Goal: Task Accomplishment & Management: Use online tool/utility

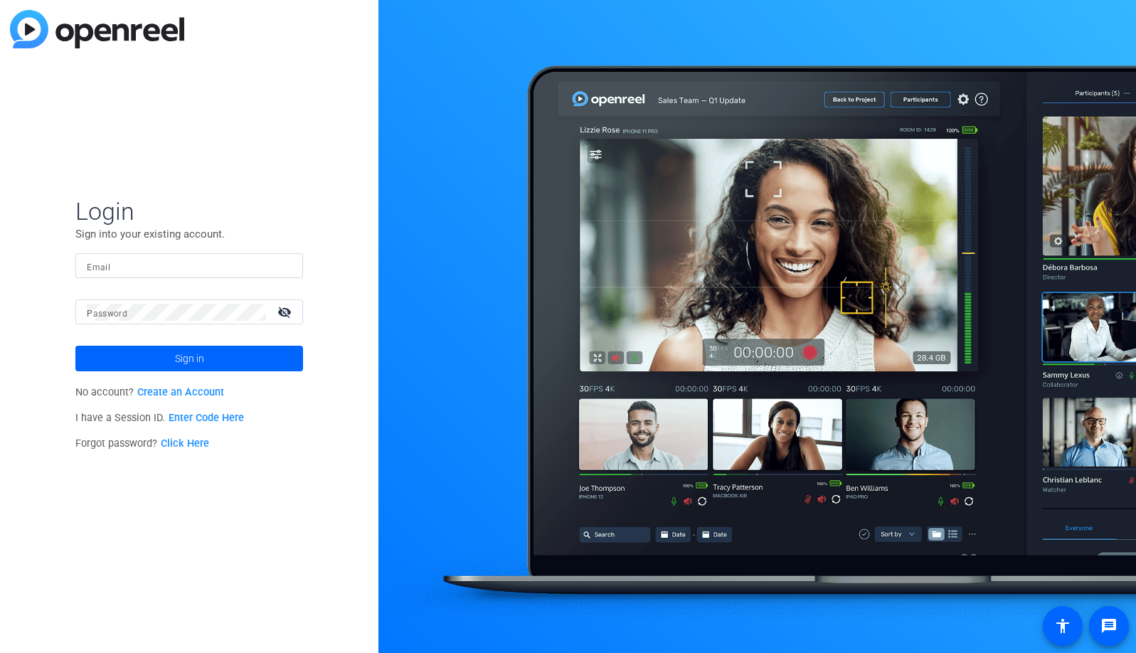
click at [244, 259] on input "Email" at bounding box center [189, 265] width 205 height 17
click at [284, 268] on img at bounding box center [280, 265] width 10 height 17
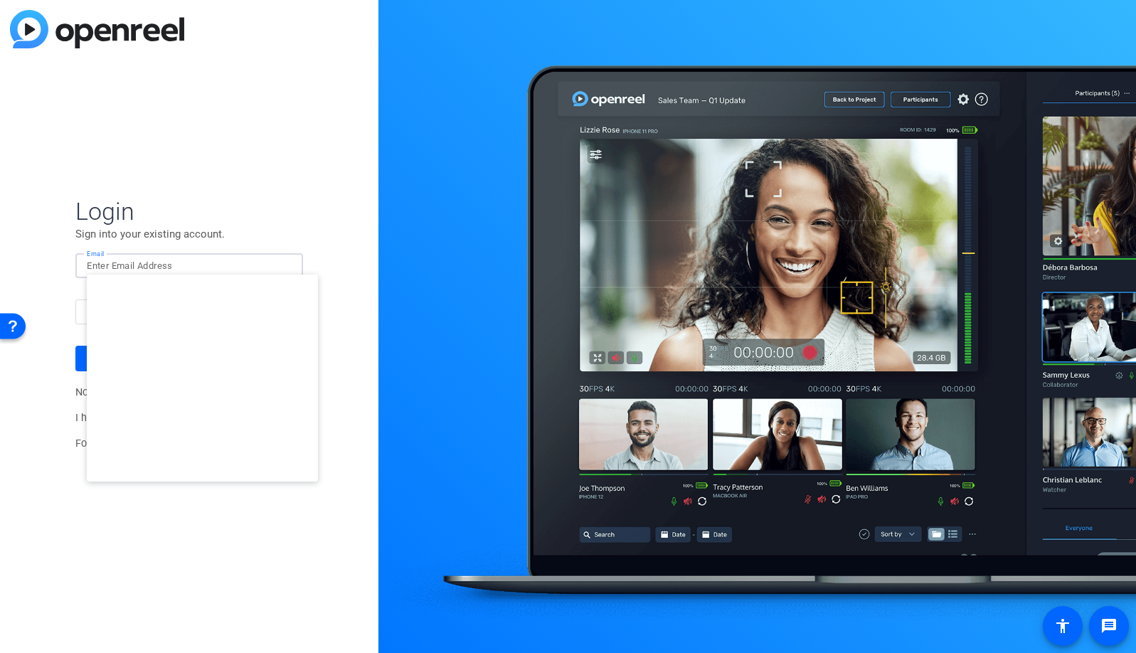
type input "[EMAIL_ADDRESS][DOMAIN_NAME]"
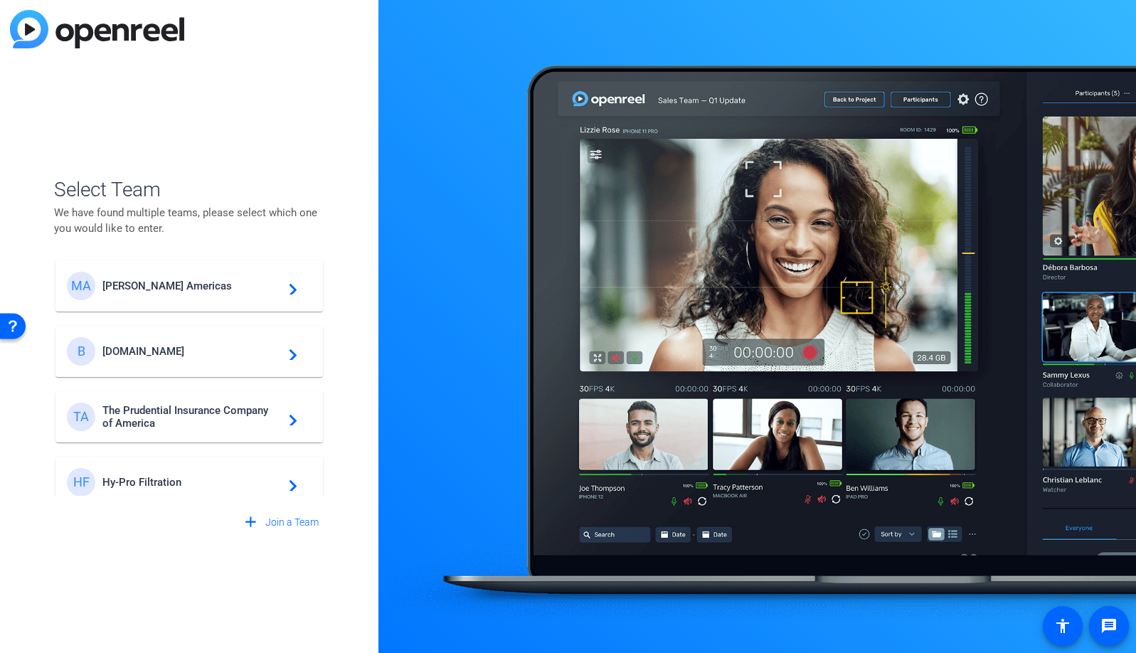
scroll to position [3, 0]
click at [161, 285] on span "[PERSON_NAME] Americas" at bounding box center [191, 285] width 178 height 13
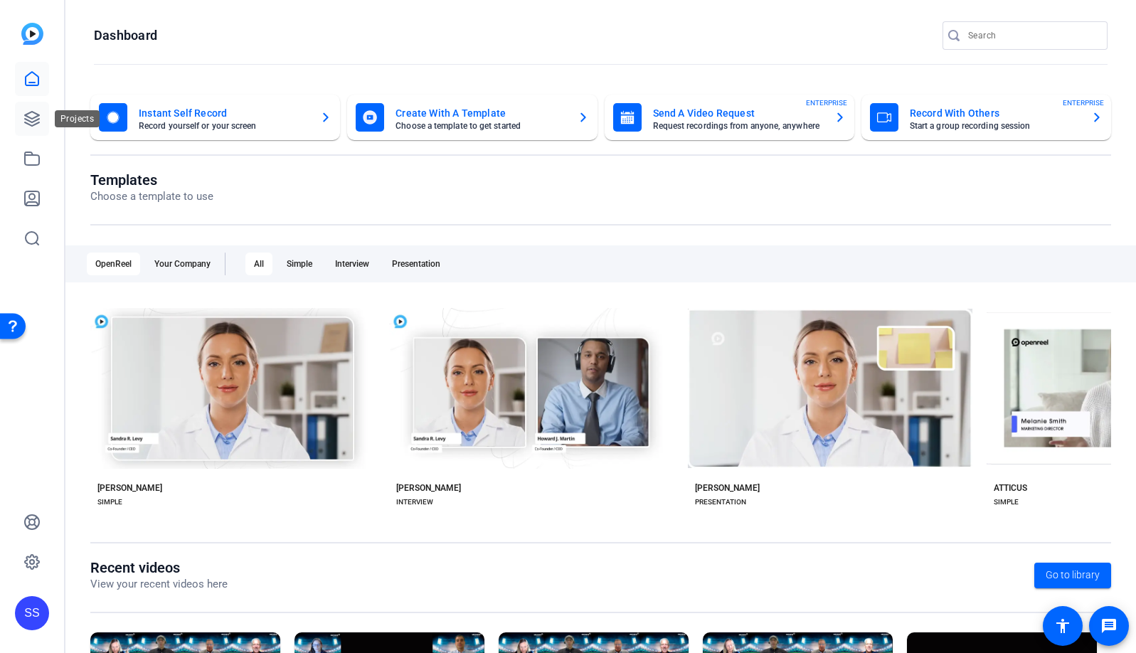
click at [29, 107] on link at bounding box center [32, 119] width 34 height 34
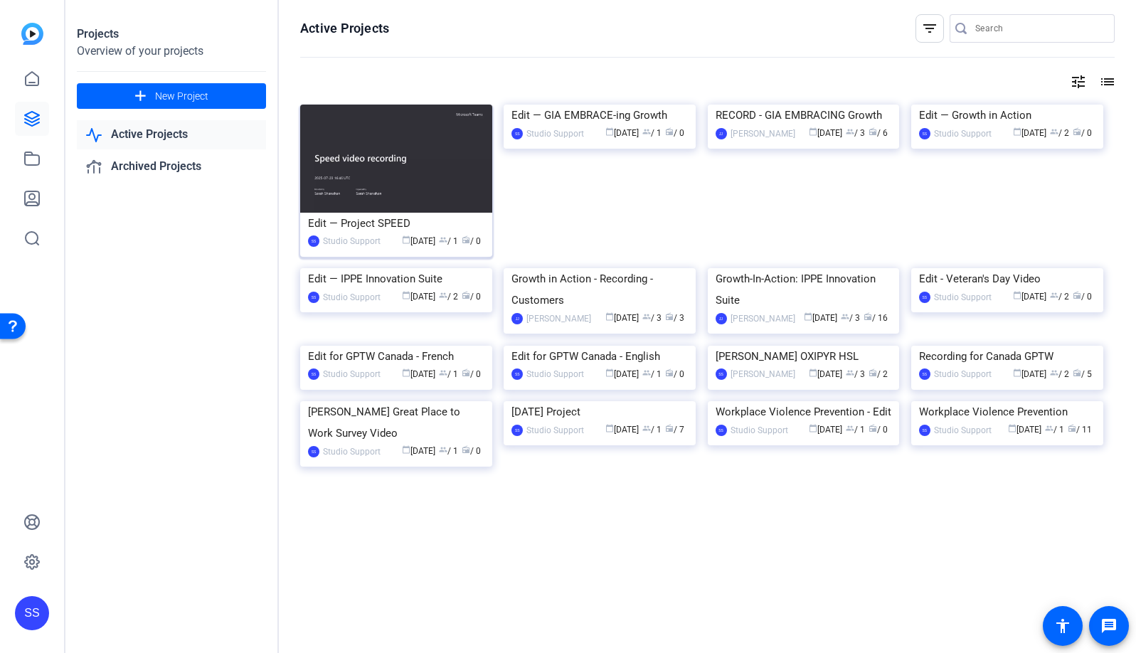
click at [426, 154] on img at bounding box center [396, 159] width 192 height 108
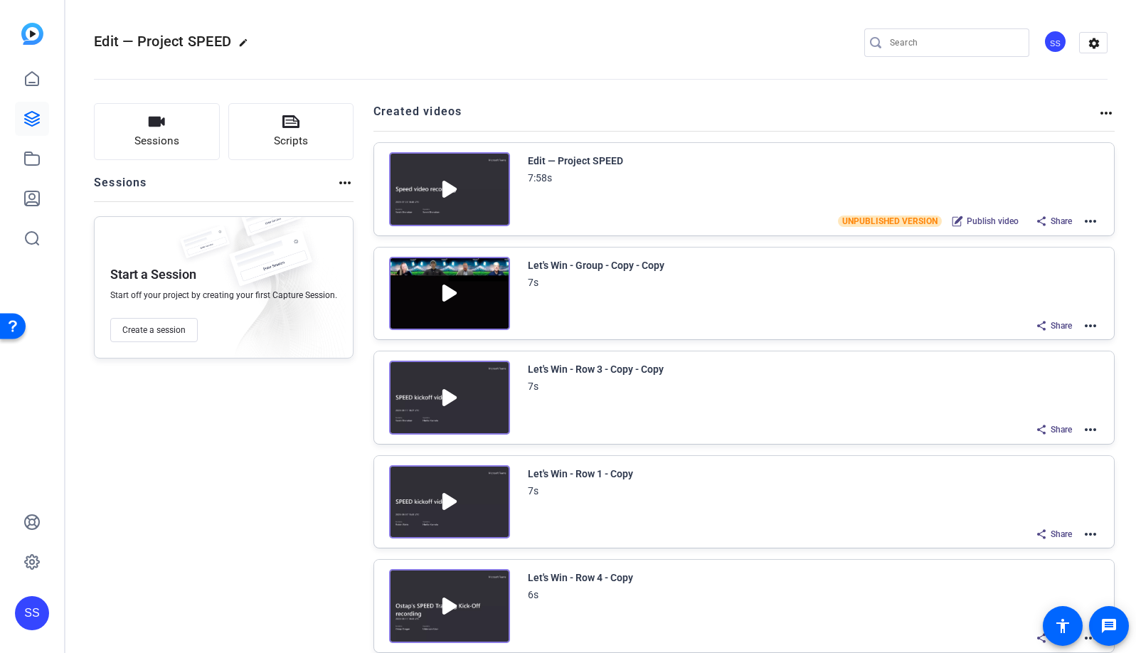
click at [1083, 219] on mat-icon "more_horiz" at bounding box center [1090, 221] width 17 height 17
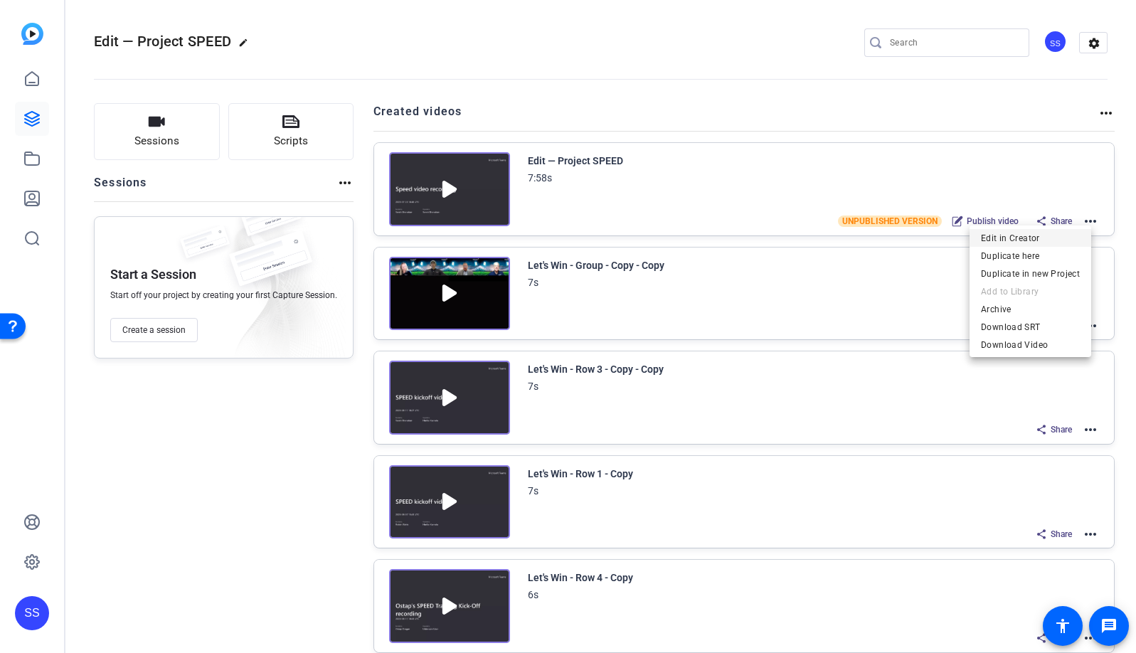
click at [1057, 236] on span "Edit in Creator" at bounding box center [1030, 238] width 99 height 17
